Goal: Use online tool/utility: Utilize a website feature to perform a specific function

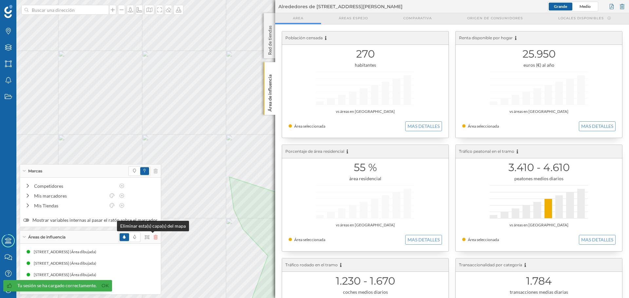
click at [154, 239] on icon at bounding box center [156, 237] width 4 height 5
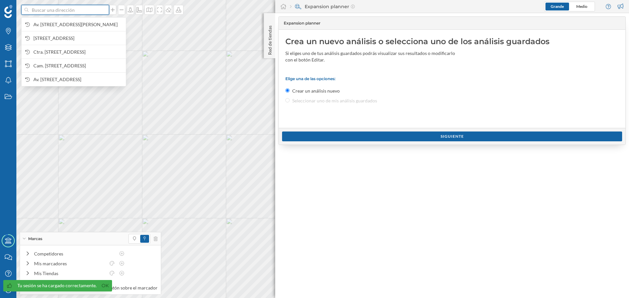
paste input "[STREET_ADDRESS][PERSON_NAME][PERSON_NAME]"
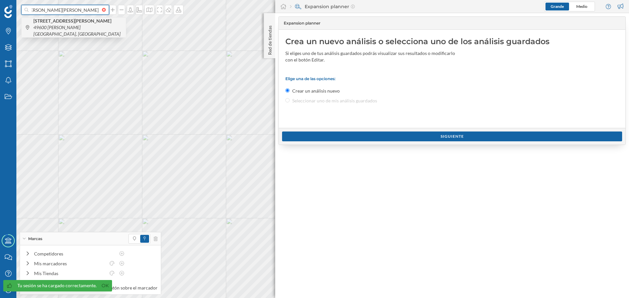
type input "[STREET_ADDRESS][PERSON_NAME][PERSON_NAME]"
click at [75, 28] on icon "49600 [PERSON_NAME][GEOGRAPHIC_DATA], [GEOGRAPHIC_DATA]" at bounding box center [76, 31] width 87 height 12
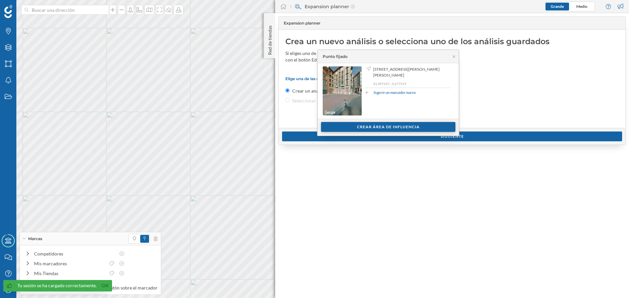
click at [354, 126] on div "Crear área de influencia" at bounding box center [388, 127] width 134 height 10
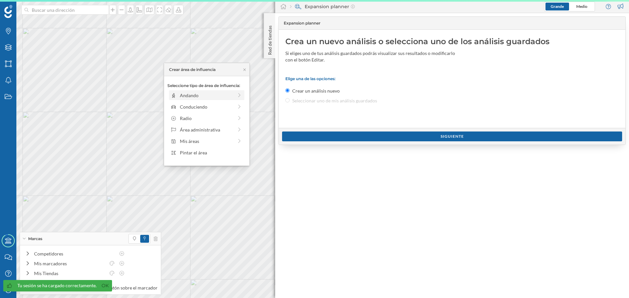
click at [206, 96] on div "Andando" at bounding box center [206, 95] width 53 height 7
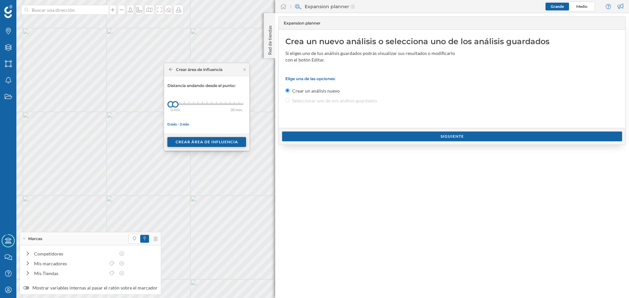
click at [192, 145] on div "Crear área de influencia" at bounding box center [206, 142] width 79 height 10
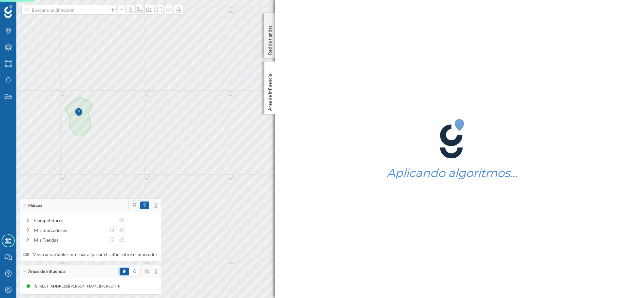
click at [130, 206] on span at bounding box center [135, 206] width 10 height 8
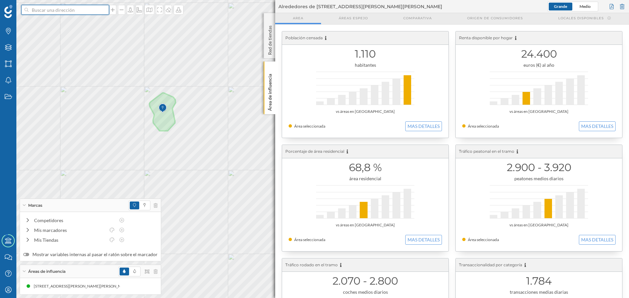
click at [63, 7] on input at bounding box center [65, 10] width 73 height 10
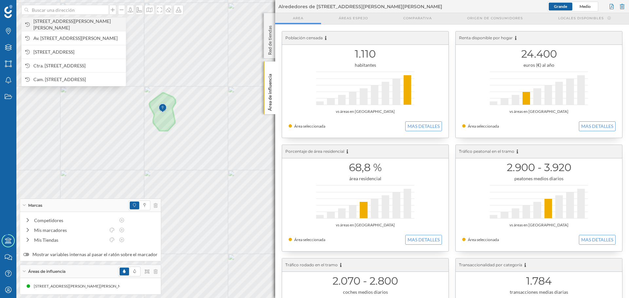
click at [69, 24] on span "[STREET_ADDRESS][PERSON_NAME][PERSON_NAME]" at bounding box center [77, 24] width 89 height 13
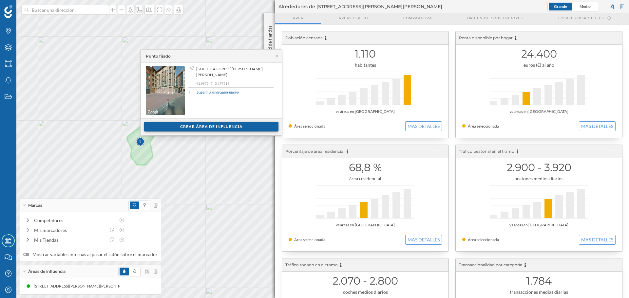
click at [210, 125] on div "Crear área de influencia" at bounding box center [211, 127] width 134 height 10
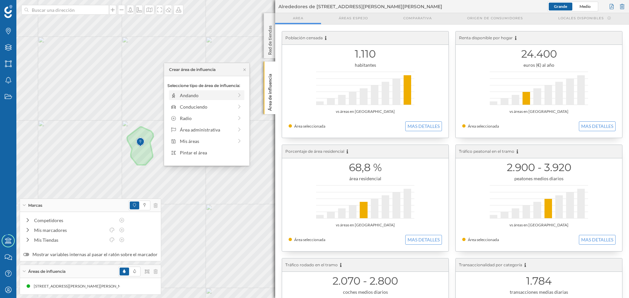
click at [187, 99] on div "Andando" at bounding box center [206, 95] width 75 height 10
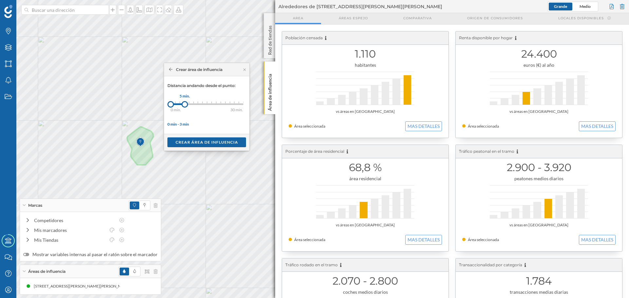
drag, startPoint x: 176, startPoint y: 103, endPoint x: 185, endPoint y: 103, distance: 9.2
click at [185, 103] on div at bounding box center [185, 104] width 7 height 7
click at [193, 144] on div "Crear área de influencia" at bounding box center [206, 142] width 79 height 10
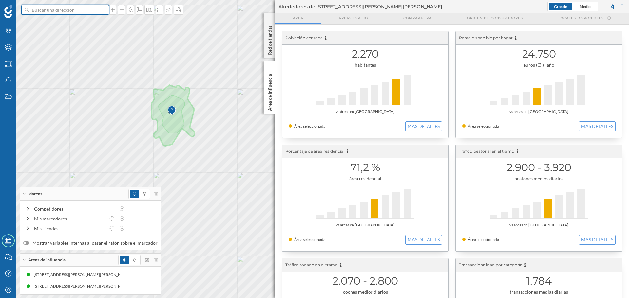
click at [65, 7] on input at bounding box center [65, 10] width 73 height 10
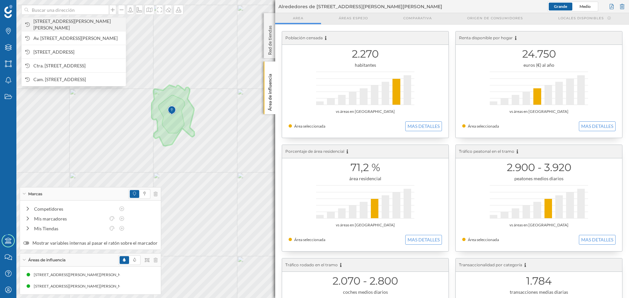
click at [68, 23] on span "[STREET_ADDRESS][PERSON_NAME][PERSON_NAME]" at bounding box center [77, 24] width 89 height 13
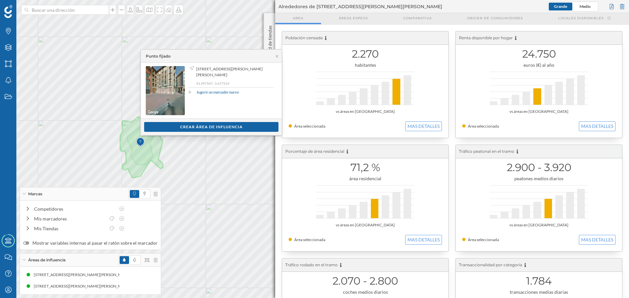
click at [207, 122] on div "Ver clientes Crear área de influencia" at bounding box center [211, 127] width 141 height 17
click at [207, 125] on div "Crear área de influencia" at bounding box center [211, 127] width 134 height 10
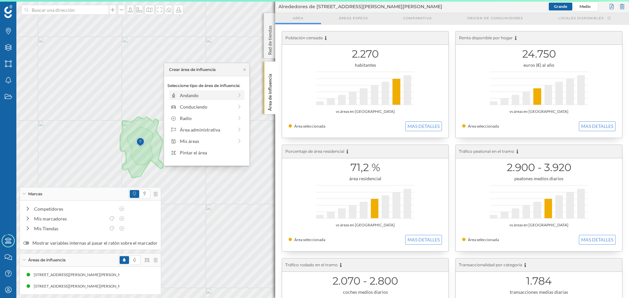
click at [184, 96] on div "Andando" at bounding box center [206, 95] width 53 height 7
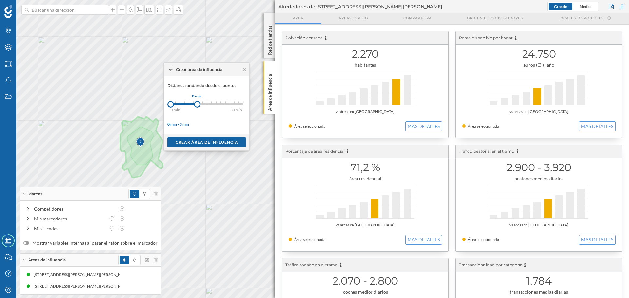
drag, startPoint x: 176, startPoint y: 106, endPoint x: 197, endPoint y: 105, distance: 21.0
click at [197, 105] on div at bounding box center [197, 104] width 7 height 7
click at [202, 143] on div "Crear área de influencia" at bounding box center [206, 142] width 79 height 10
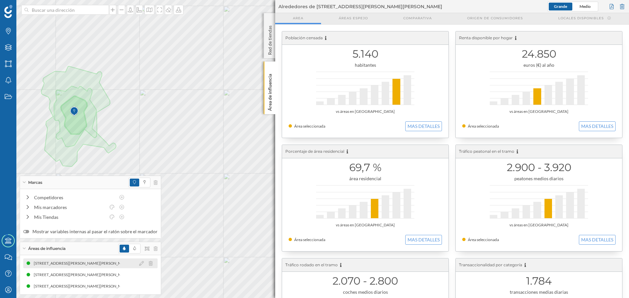
click at [105, 262] on div "[STREET_ADDRESS][PERSON_NAME][PERSON_NAME] (3 min Andando)" at bounding box center [95, 263] width 130 height 7
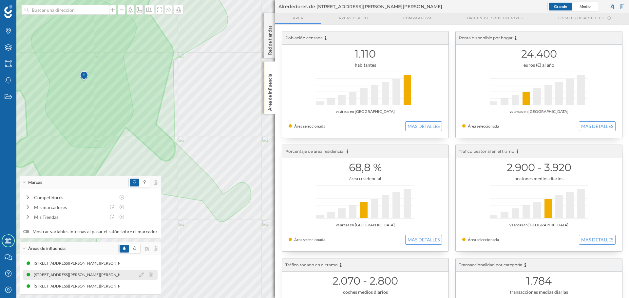
click at [104, 277] on div "[STREET_ADDRESS][PERSON_NAME][PERSON_NAME] (5 min Andando)" at bounding box center [98, 275] width 130 height 7
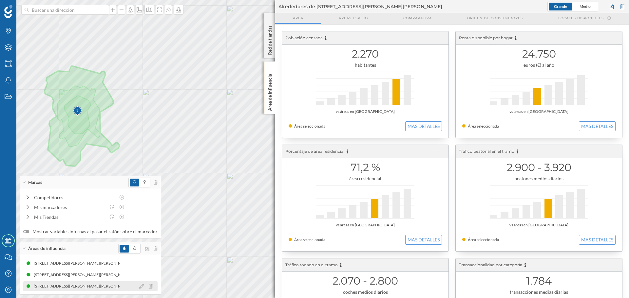
click at [95, 286] on div "[STREET_ADDRESS][PERSON_NAME][PERSON_NAME] (8 min Andando)" at bounding box center [99, 286] width 130 height 7
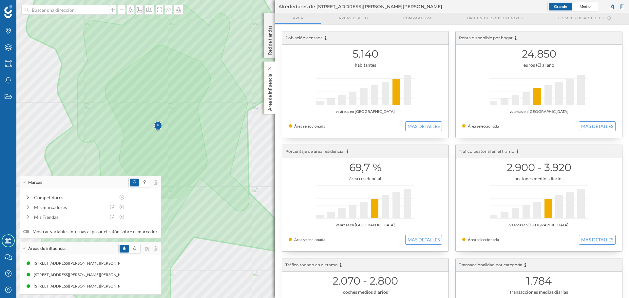
click at [268, 93] on p "Área de influencia" at bounding box center [270, 91] width 7 height 40
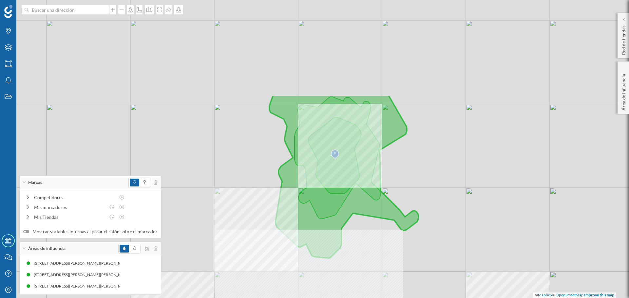
drag, startPoint x: 417, startPoint y: 138, endPoint x: 411, endPoint y: 263, distance: 126.0
click at [411, 263] on div "© Mapbox © OpenStreetMap Improve this map" at bounding box center [314, 149] width 629 height 298
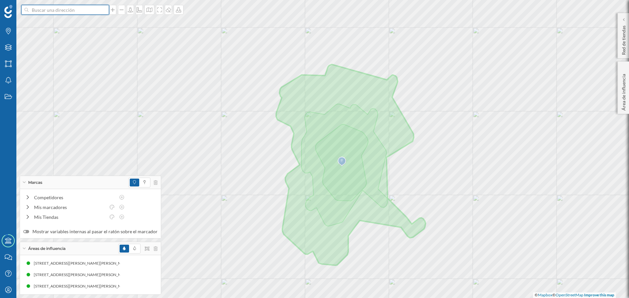
click at [67, 10] on input at bounding box center [65, 10] width 73 height 10
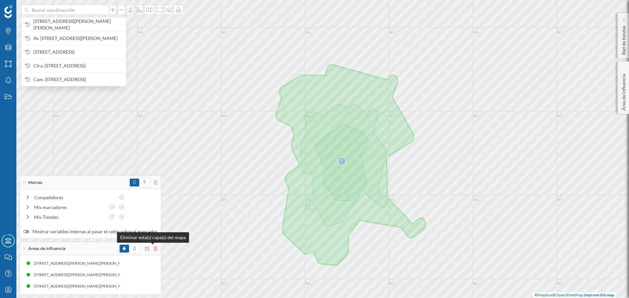
click at [154, 248] on icon at bounding box center [156, 249] width 4 height 5
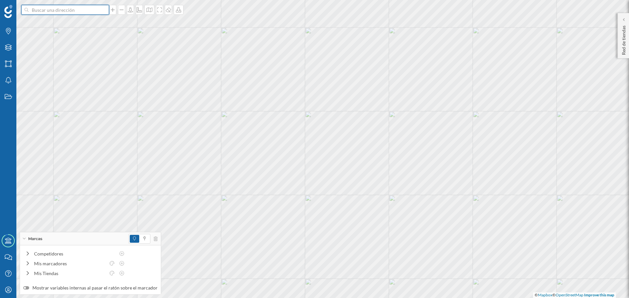
click at [65, 10] on input at bounding box center [65, 10] width 73 height 10
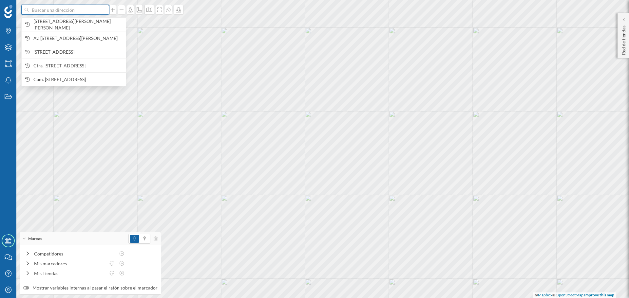
paste input "[STREET_ADDRESS][PERSON_NAME]"
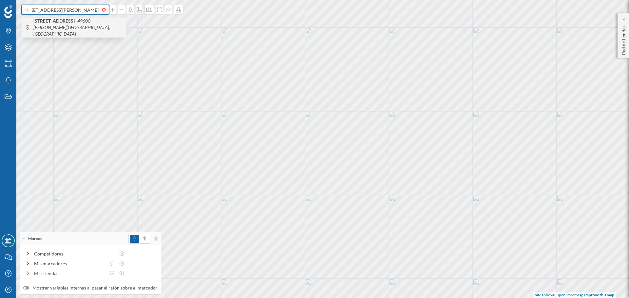
type input "[STREET_ADDRESS][PERSON_NAME]"
click at [84, 23] on icon "49600 [PERSON_NAME][GEOGRAPHIC_DATA], [GEOGRAPHIC_DATA]" at bounding box center [71, 27] width 77 height 19
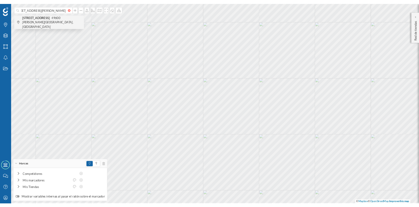
scroll to position [0, 0]
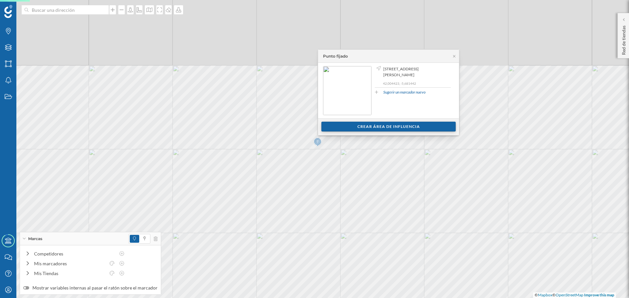
click at [361, 124] on div "Crear área de influencia" at bounding box center [388, 127] width 134 height 10
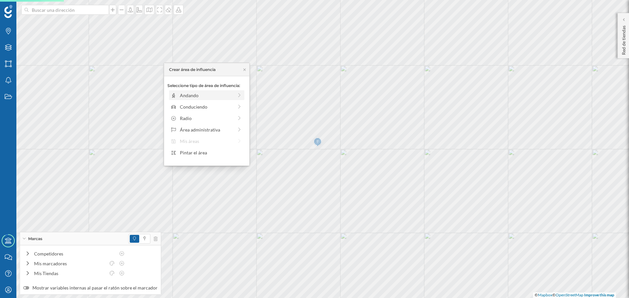
click at [202, 96] on div "Andando" at bounding box center [206, 95] width 53 height 7
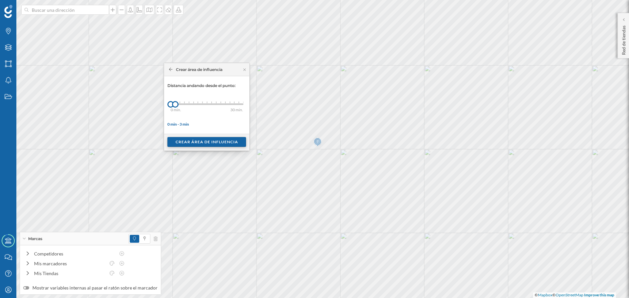
click at [188, 144] on div "Crear área de influencia" at bounding box center [206, 142] width 79 height 10
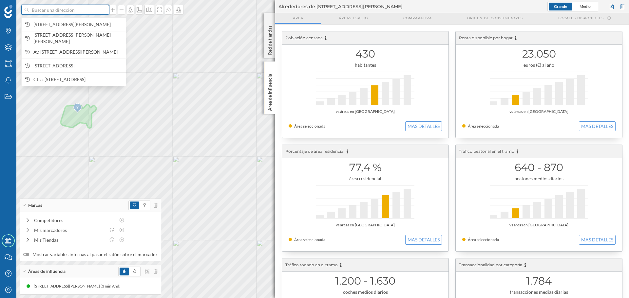
click at [62, 12] on input at bounding box center [65, 10] width 73 height 10
click at [64, 21] on span "[STREET_ADDRESS][PERSON_NAME]" at bounding box center [77, 24] width 89 height 7
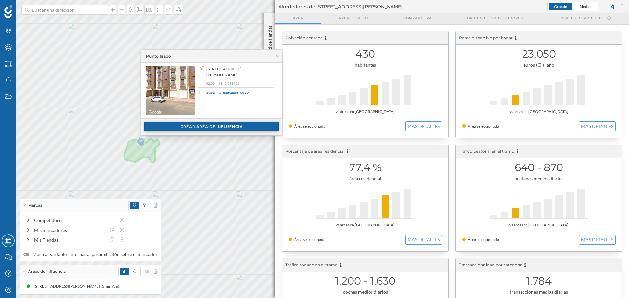
click at [180, 127] on div "Crear área de influencia" at bounding box center [211, 127] width 134 height 10
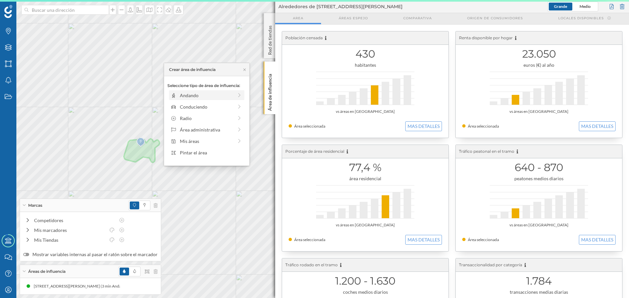
click at [182, 99] on div "Andando" at bounding box center [206, 95] width 75 height 10
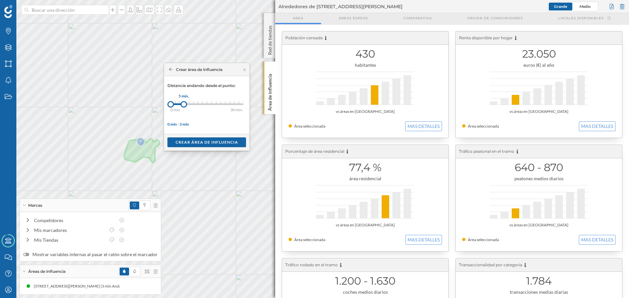
drag, startPoint x: 173, startPoint y: 106, endPoint x: 184, endPoint y: 105, distance: 11.1
click at [184, 105] on div at bounding box center [184, 104] width 7 height 7
click at [200, 136] on div "Crear área de influencia" at bounding box center [206, 142] width 85 height 17
click at [201, 142] on div "Crear área de influencia" at bounding box center [206, 142] width 79 height 10
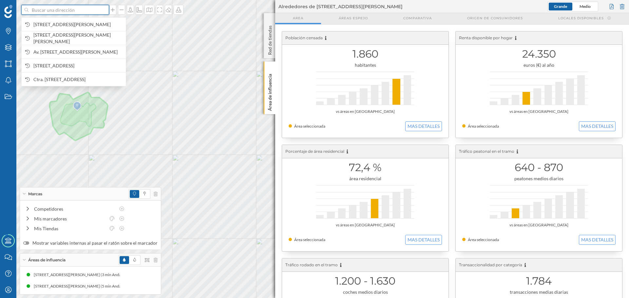
click at [90, 9] on input at bounding box center [65, 10] width 73 height 10
click at [90, 21] on span "[STREET_ADDRESS][PERSON_NAME]" at bounding box center [77, 24] width 89 height 7
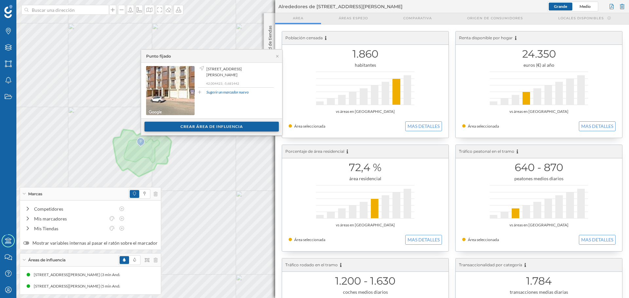
click at [186, 127] on div "Crear área de influencia" at bounding box center [211, 127] width 134 height 10
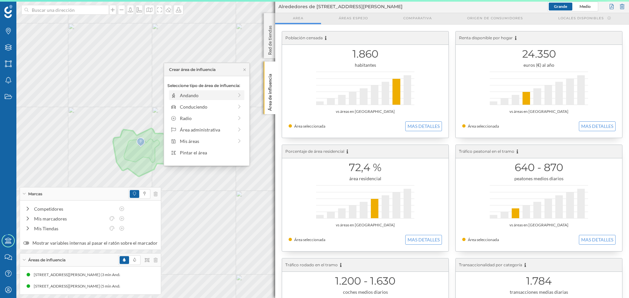
click at [183, 96] on div "Andando" at bounding box center [206, 95] width 53 height 7
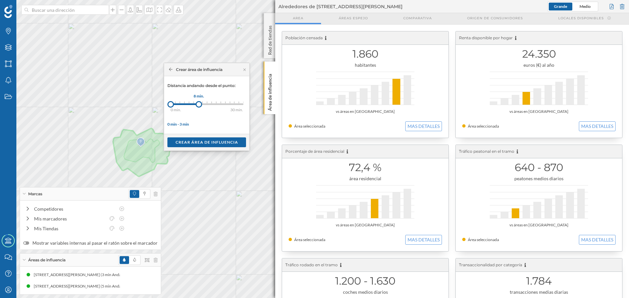
drag, startPoint x: 172, startPoint y: 104, endPoint x: 199, endPoint y: 104, distance: 26.5
click at [199, 104] on div at bounding box center [199, 104] width 7 height 7
click at [201, 142] on div "Crear área de influencia" at bounding box center [206, 142] width 79 height 10
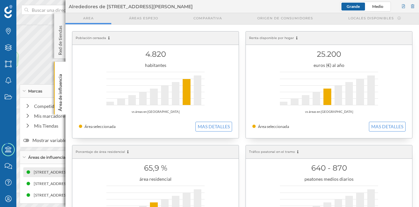
click at [43, 168] on div "[STREET_ADDRESS][PERSON_NAME] (3 min Andando) [STREET_ADDRESS][PERSON_NAME] (3 …" at bounding box center [90, 172] width 134 height 10
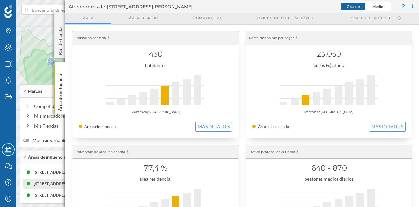
click at [38, 185] on div "[STREET_ADDRESS][PERSON_NAME] (5 min Andando)" at bounding box center [83, 183] width 99 height 7
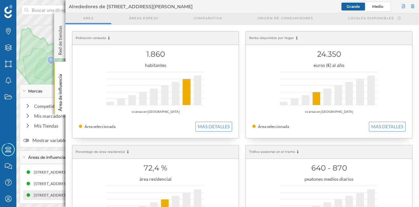
click at [47, 196] on div "[STREET_ADDRESS][PERSON_NAME] (8 min Andando)" at bounding box center [83, 195] width 99 height 7
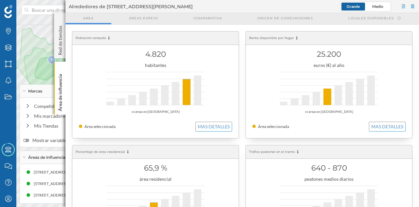
drag, startPoint x: 52, startPoint y: 173, endPoint x: 45, endPoint y: 96, distance: 76.7
click at [52, 173] on div "[STREET_ADDRESS][PERSON_NAME] (3 min Andando)" at bounding box center [79, 172] width 99 height 7
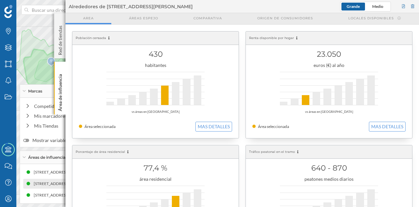
click at [54, 184] on div "[STREET_ADDRESS][PERSON_NAME] (5 min Andando)" at bounding box center [83, 183] width 99 height 7
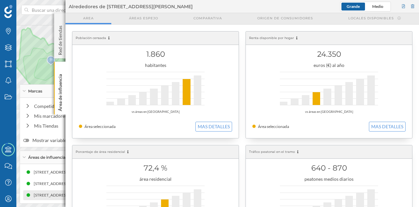
click at [44, 199] on div "[STREET_ADDRESS][PERSON_NAME] (8 min Andando) [STREET_ADDRESS][PERSON_NAME] (8 …" at bounding box center [90, 195] width 134 height 10
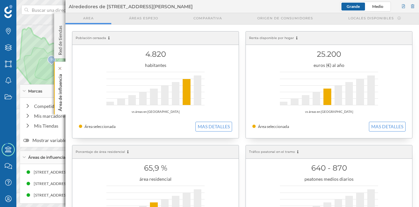
drag, startPoint x: 58, startPoint y: 89, endPoint x: 92, endPoint y: 87, distance: 33.8
click at [59, 89] on p "Área de influencia" at bounding box center [60, 91] width 7 height 40
